Goal: Information Seeking & Learning: Learn about a topic

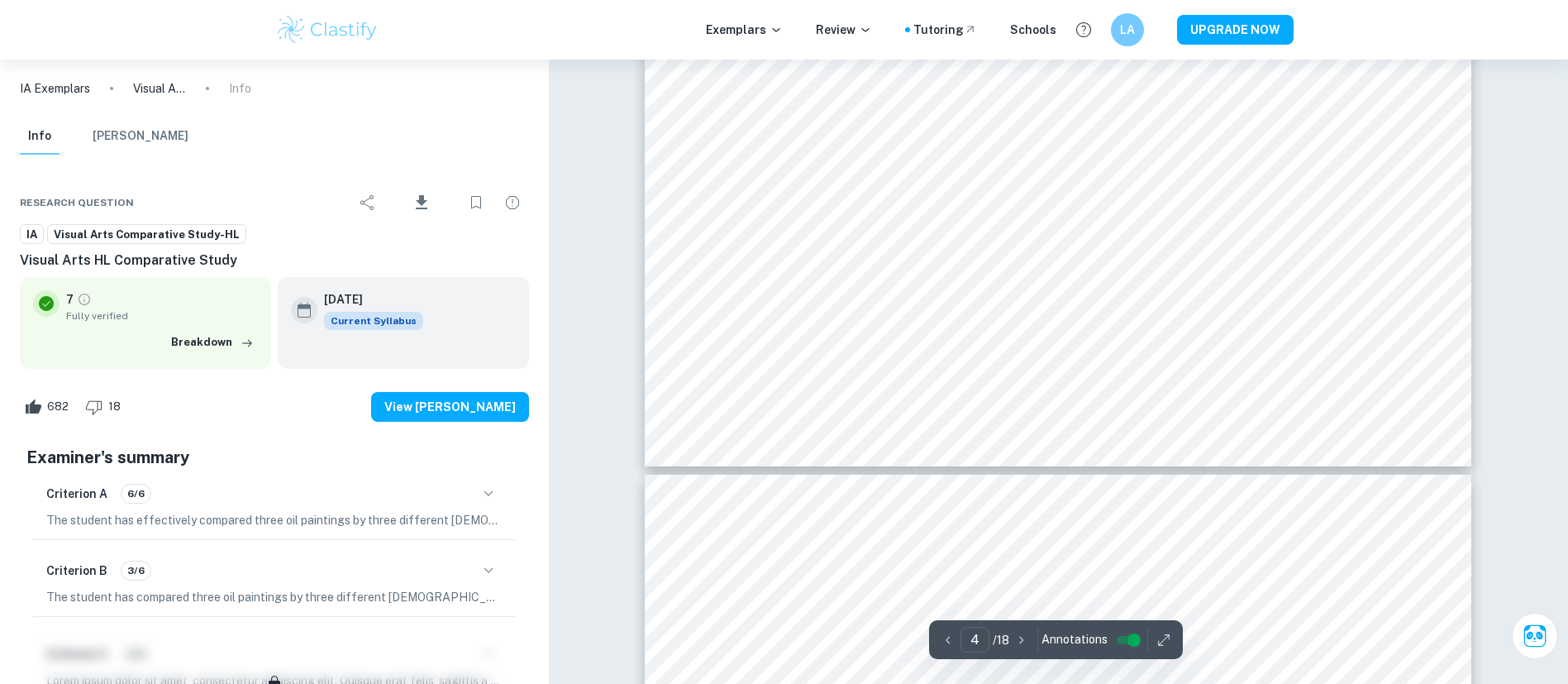
scroll to position [1682, 0]
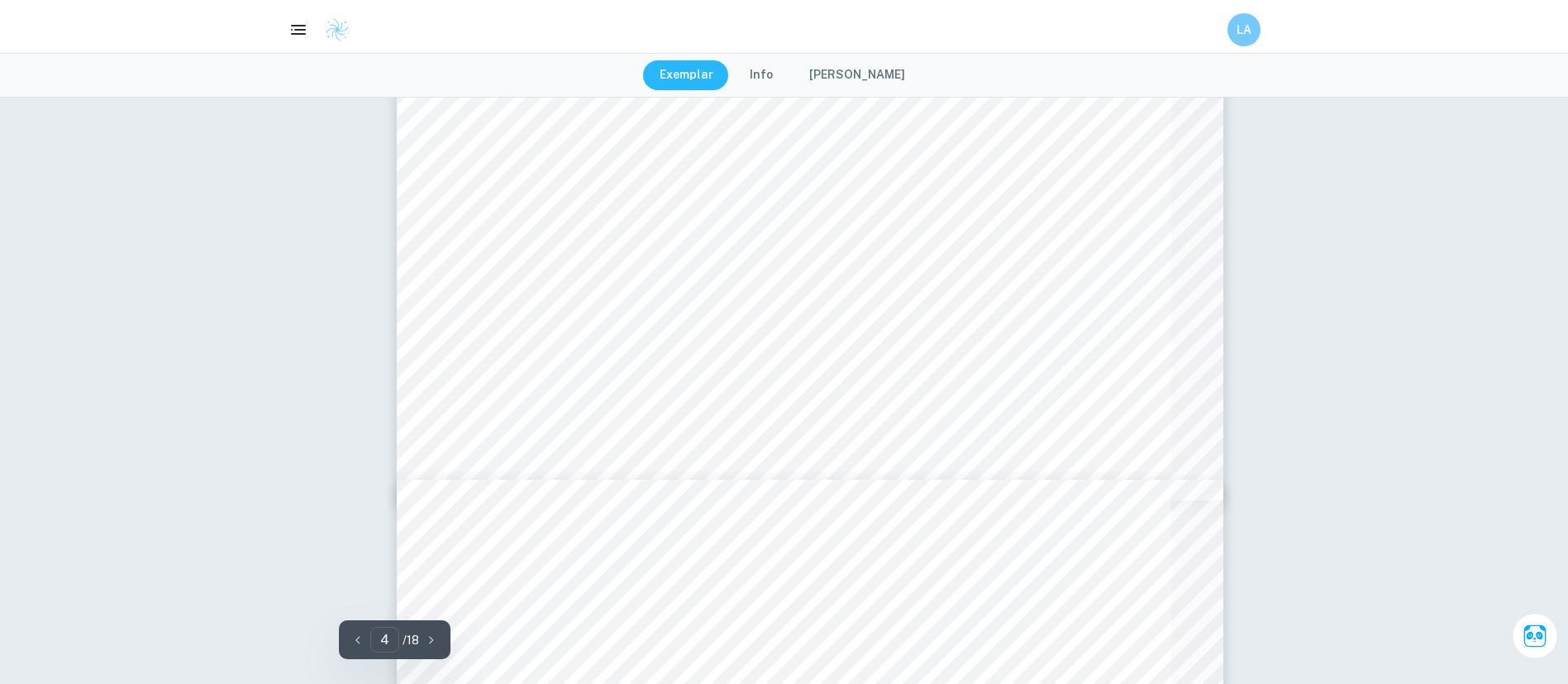
type input "9"
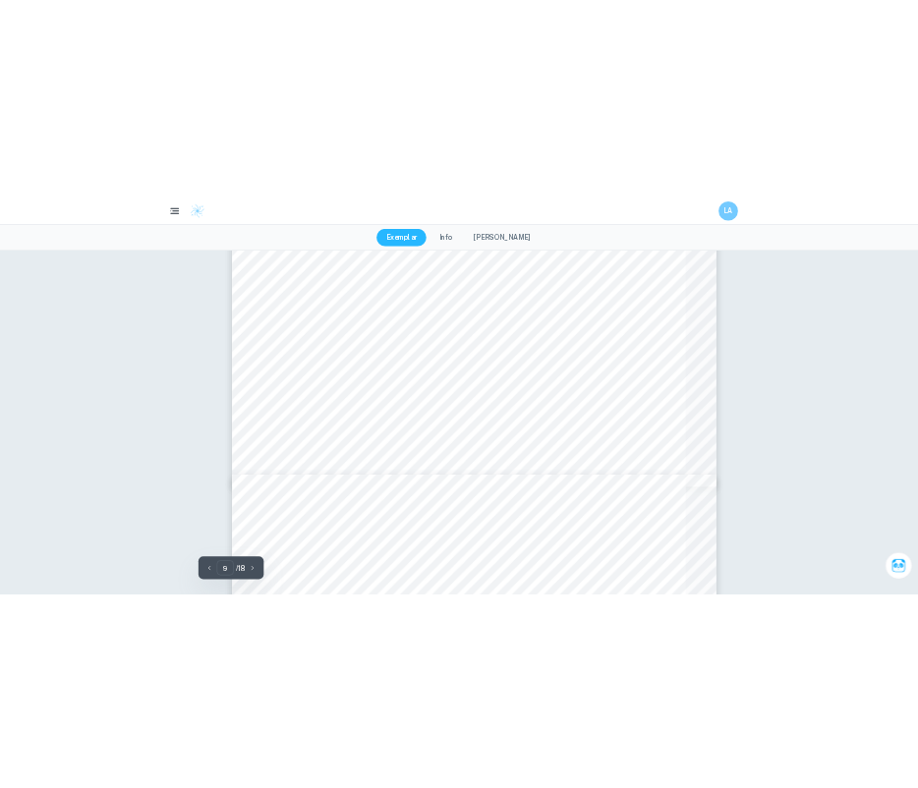
scroll to position [4592, 0]
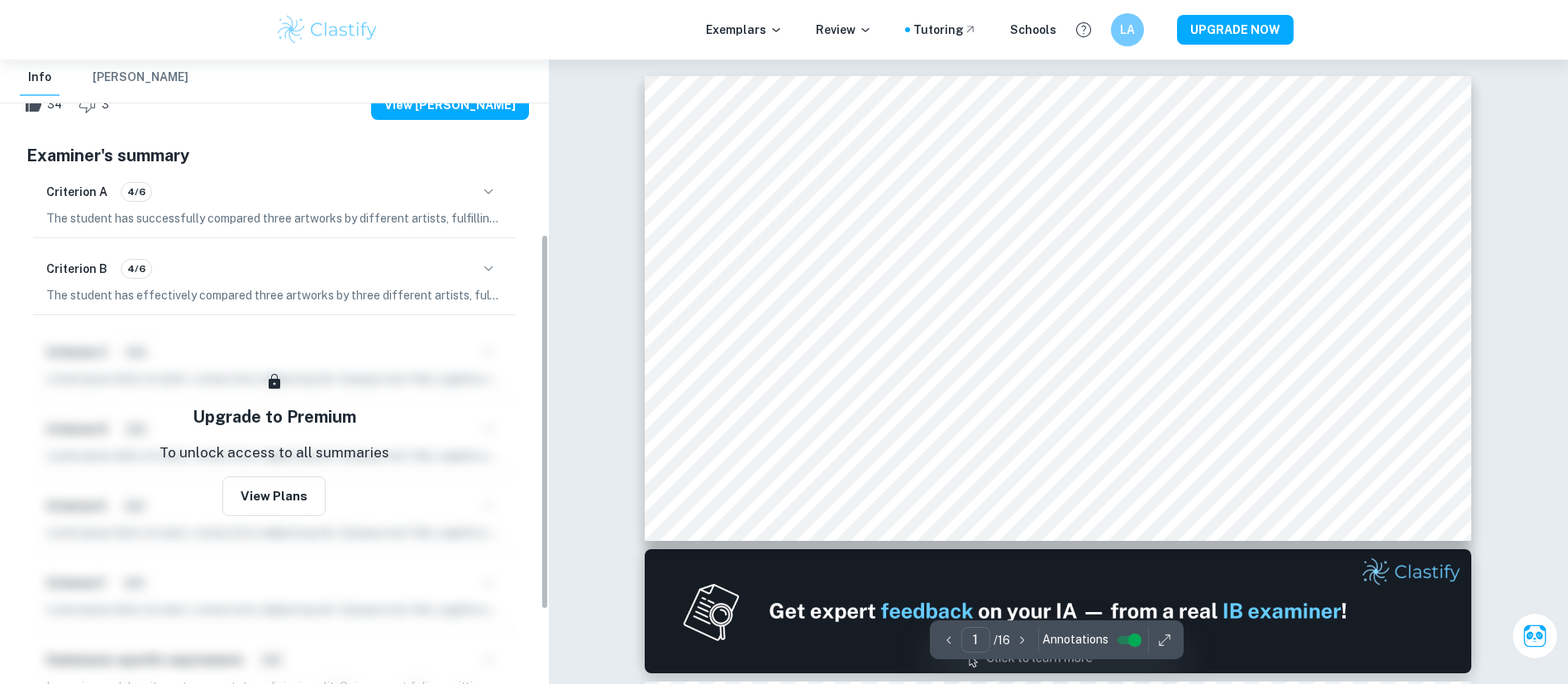
scroll to position [413, 0]
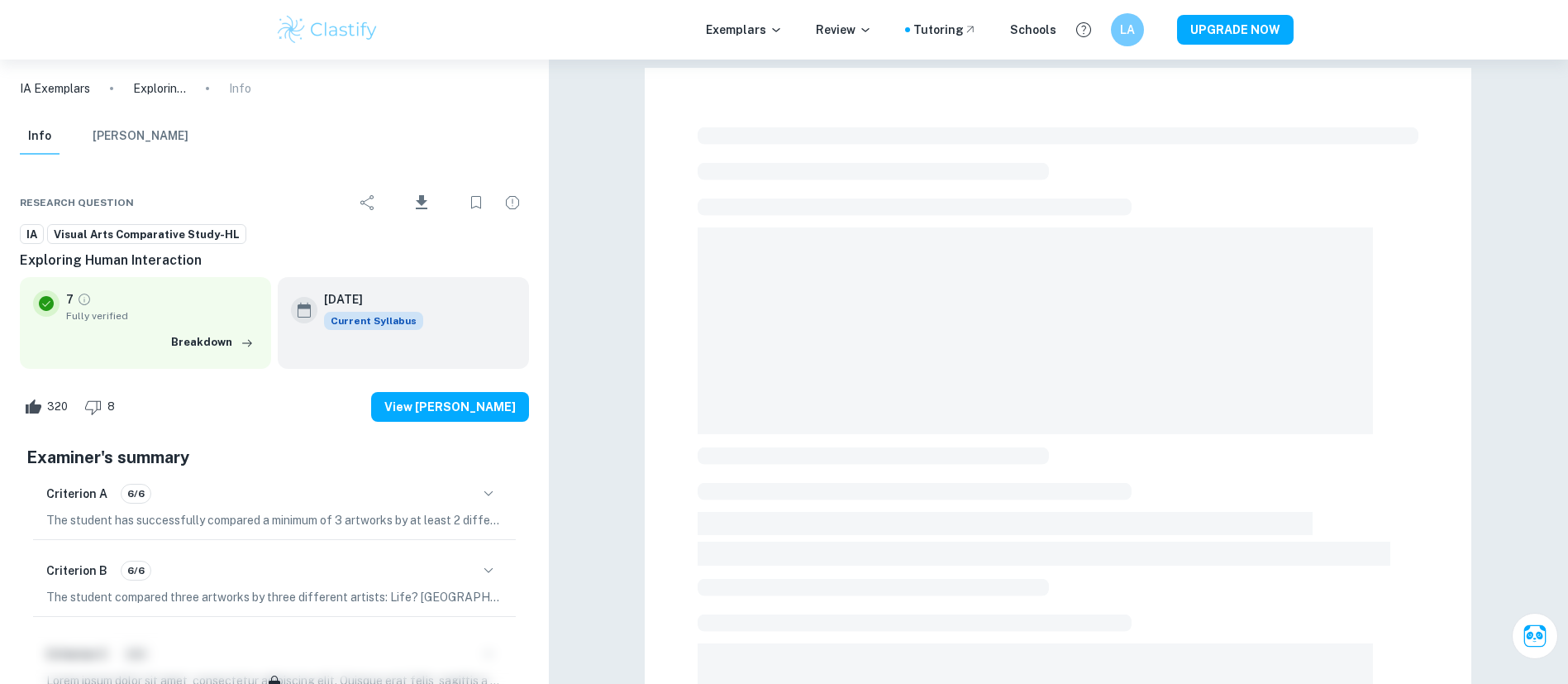
checkbox input "true"
